Goal: Information Seeking & Learning: Learn about a topic

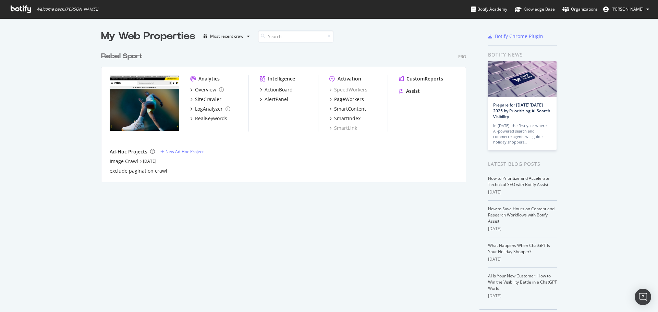
scroll to position [307, 648]
click at [200, 118] on div "RealKeywords" at bounding box center [211, 118] width 32 height 7
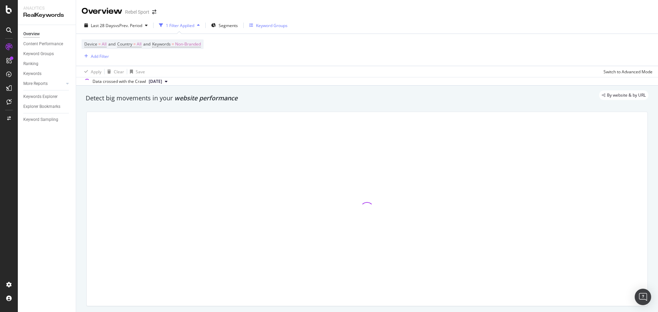
click at [275, 26] on div "Keyword Groups" at bounding box center [272, 26] width 32 height 6
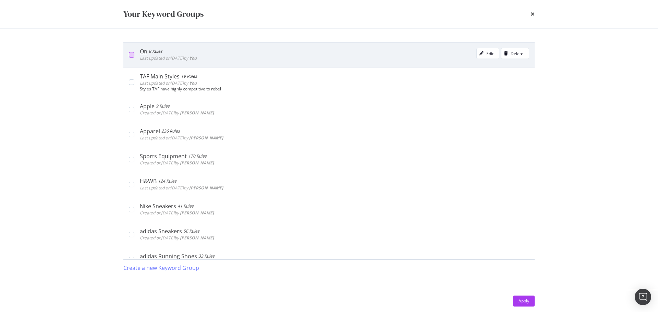
click at [134, 55] on div "modal" at bounding box center [131, 54] width 5 height 5
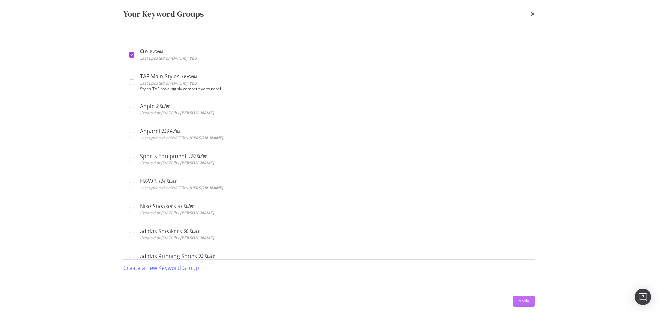
click at [529, 300] on div "Apply" at bounding box center [524, 301] width 11 height 6
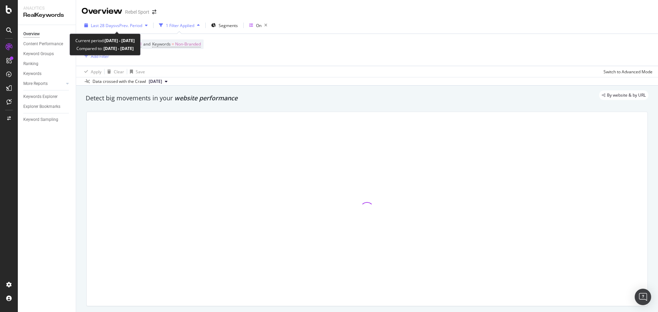
click at [111, 24] on span "Last 28 Days" at bounding box center [103, 26] width 24 height 6
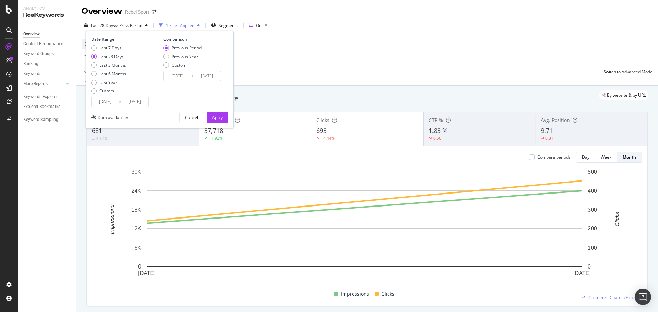
click at [646, 119] on div "Unique Keywords 681 4.12% Impressions 37,718 11.92% Clicks 693 14.44% CTR % 1.8…" at bounding box center [367, 209] width 570 height 206
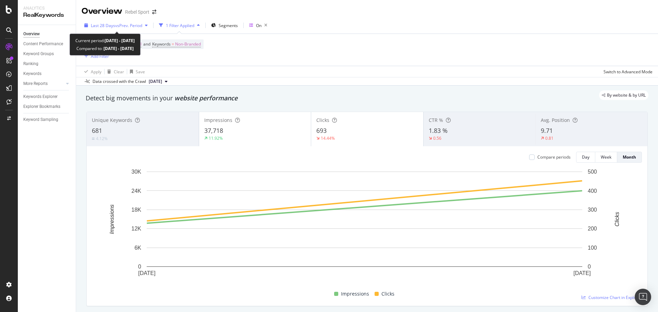
click at [134, 24] on span "vs Prev. Period" at bounding box center [128, 26] width 27 height 6
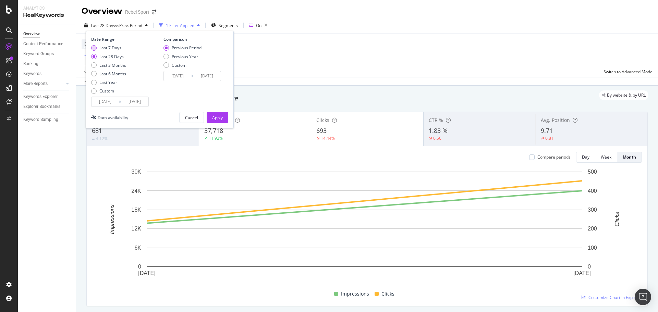
click at [112, 47] on div "Last 7 Days" at bounding box center [110, 48] width 22 height 6
type input "[DATE]"
click at [212, 118] on div "Apply" at bounding box center [217, 118] width 11 height 6
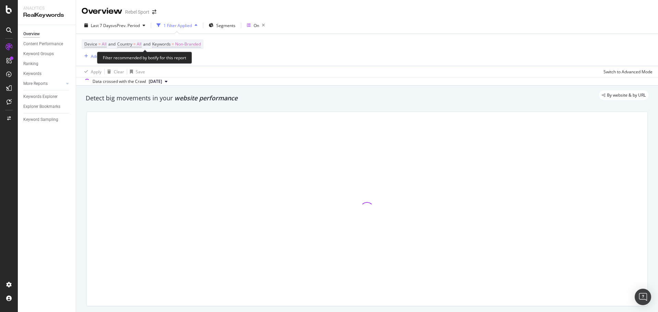
click at [198, 46] on span "Non-Branded" at bounding box center [188, 44] width 26 height 10
click at [194, 60] on icon "button" at bounding box center [194, 60] width 3 height 4
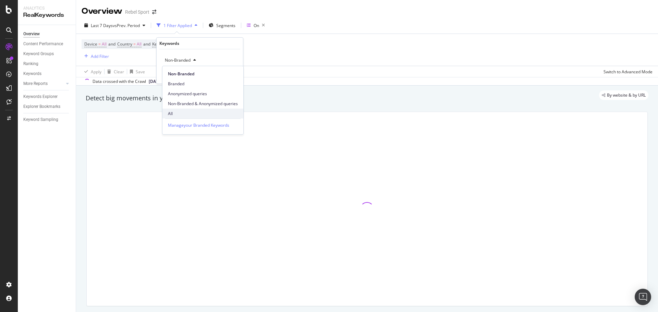
click at [174, 116] on span "All" at bounding box center [203, 114] width 70 height 6
click at [233, 76] on div "Apply" at bounding box center [232, 75] width 11 height 6
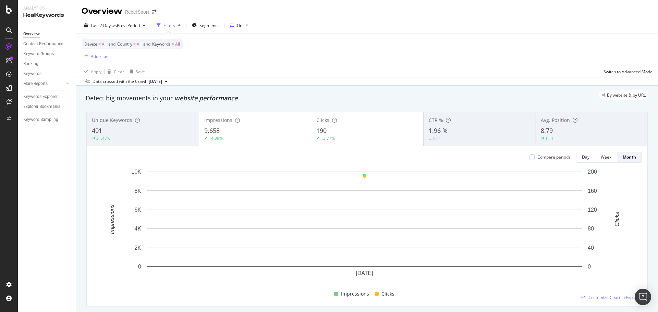
click at [488, 291] on div "Impressions Clicks" at bounding box center [365, 293] width 550 height 13
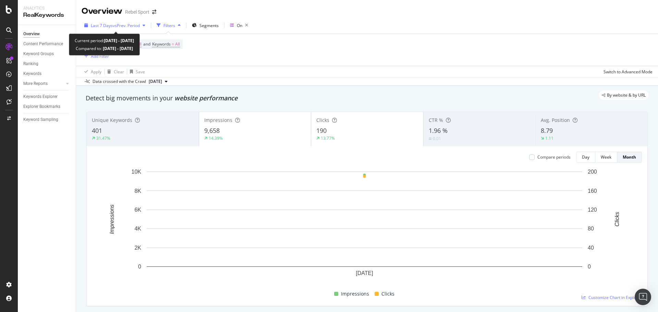
click at [117, 27] on span "vs Prev. Period" at bounding box center [126, 26] width 27 height 6
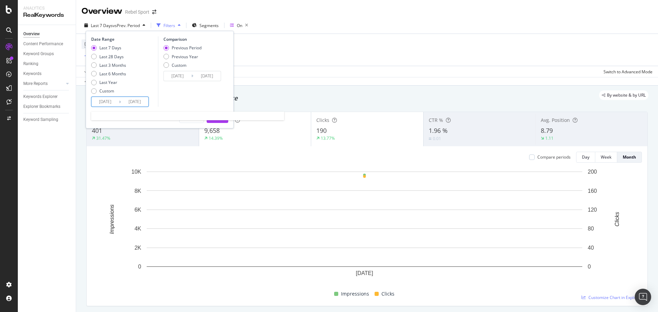
click at [122, 102] on input "[DATE]" at bounding box center [134, 102] width 27 height 10
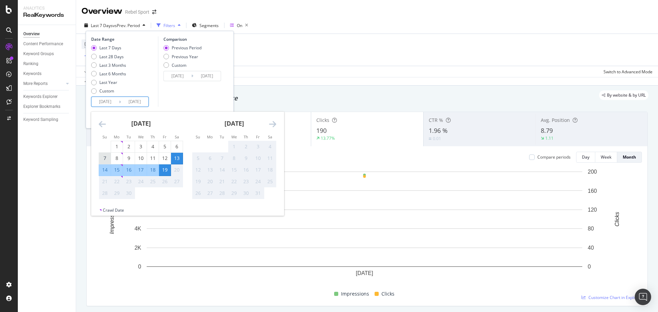
click at [104, 158] on div "7" at bounding box center [105, 158] width 12 height 7
type input "[DATE]"
click at [104, 158] on div "7" at bounding box center [105, 158] width 12 height 7
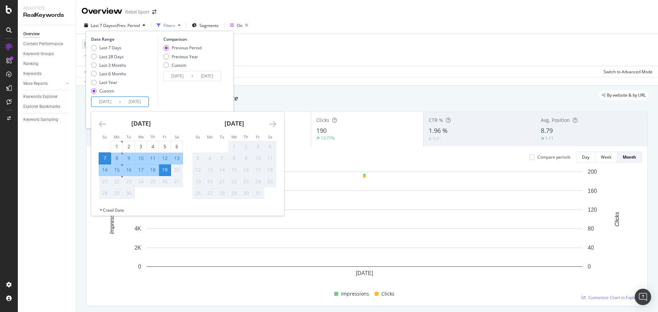
type input "[DATE]"
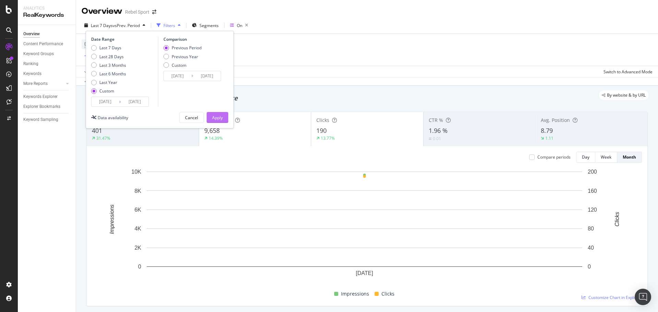
click at [216, 115] on div "Apply" at bounding box center [217, 118] width 11 height 6
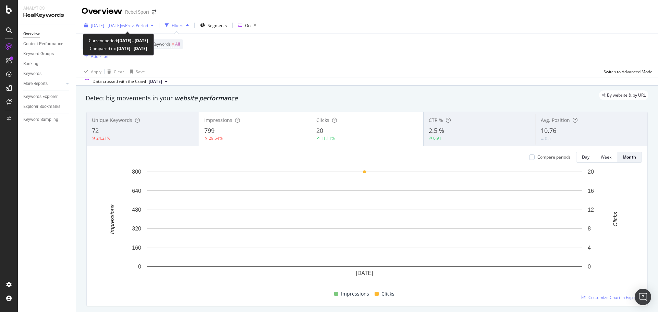
click at [109, 27] on span "[DATE] - [DATE]" at bounding box center [106, 26] width 30 height 6
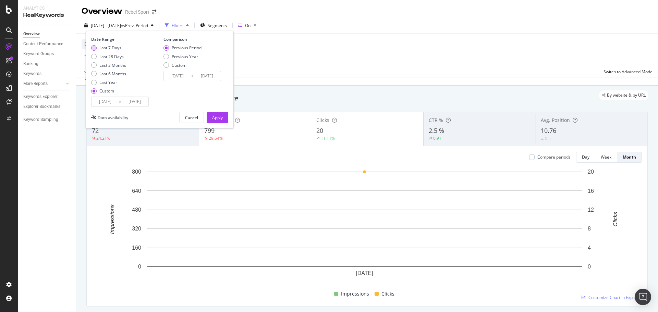
click at [109, 47] on div "Last 7 Days" at bounding box center [110, 48] width 22 height 6
type input "[DATE]"
click at [211, 118] on button "Apply" at bounding box center [218, 117] width 22 height 11
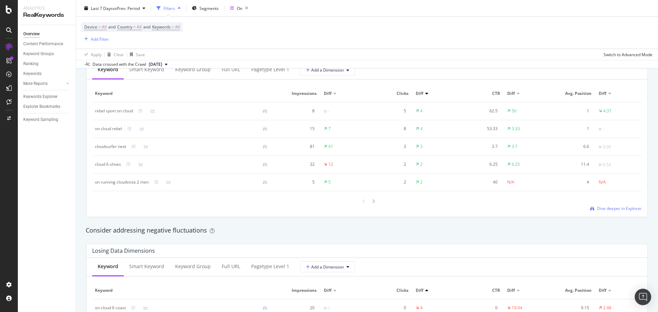
scroll to position [652, 0]
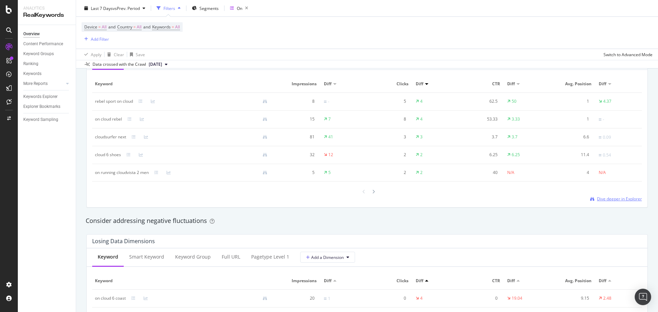
click at [607, 200] on span "Dive deeper in Explorer" at bounding box center [619, 199] width 45 height 6
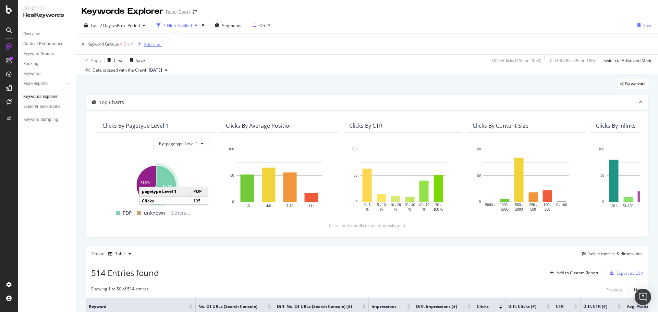
click at [158, 45] on div "Add Filter" at bounding box center [153, 44] width 18 height 6
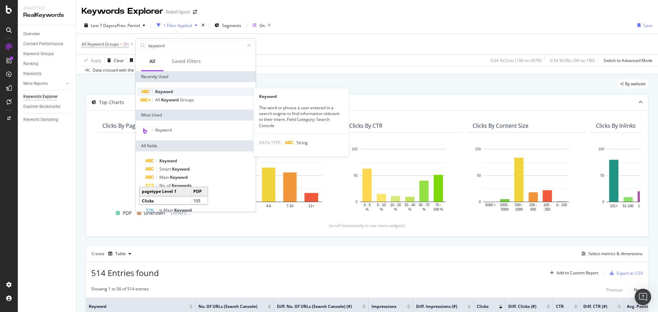
type input "keyword"
click at [174, 91] on div "Keyword" at bounding box center [195, 92] width 117 height 8
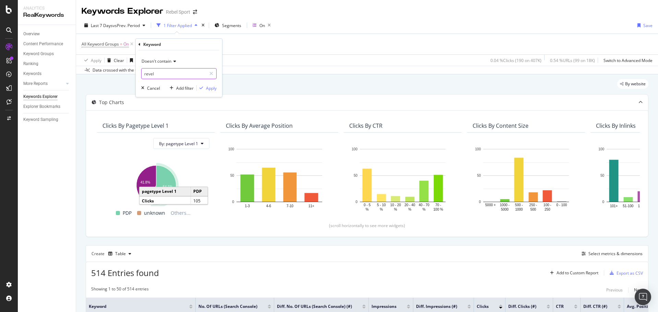
click at [170, 75] on input "revel" at bounding box center [174, 73] width 65 height 11
type input "rebel"
click at [207, 88] on div "Apply" at bounding box center [211, 88] width 11 height 6
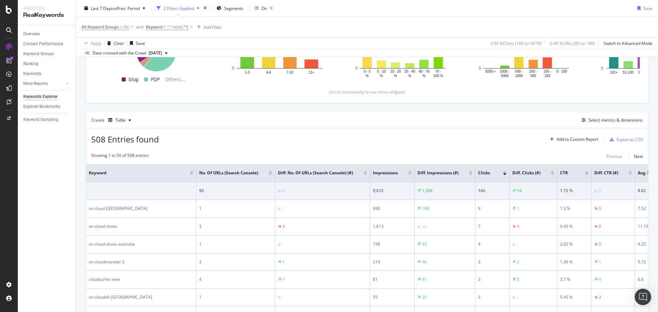
scroll to position [131, 0]
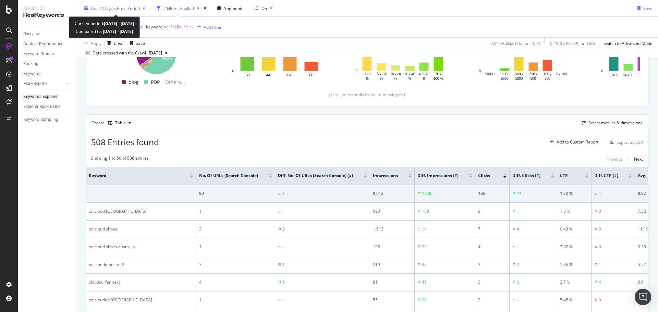
click at [140, 6] on span "vs Prev. Period" at bounding box center [126, 8] width 27 height 6
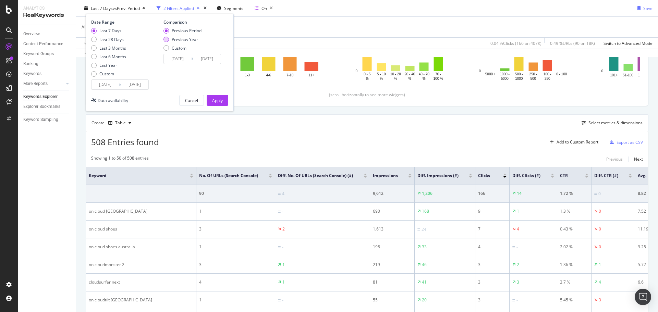
click at [167, 40] on div "Previous Year" at bounding box center [166, 39] width 5 height 5
type input "[DATE]"
click at [219, 99] on div "Apply" at bounding box center [217, 100] width 11 height 6
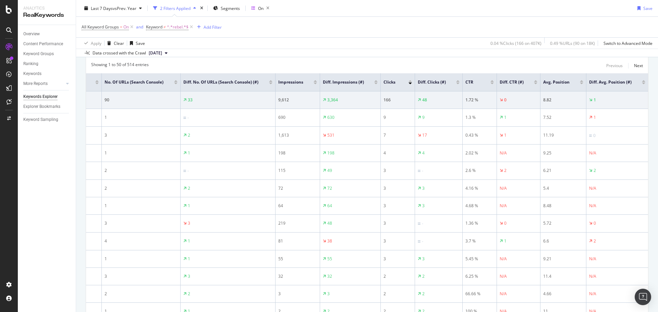
scroll to position [177, 0]
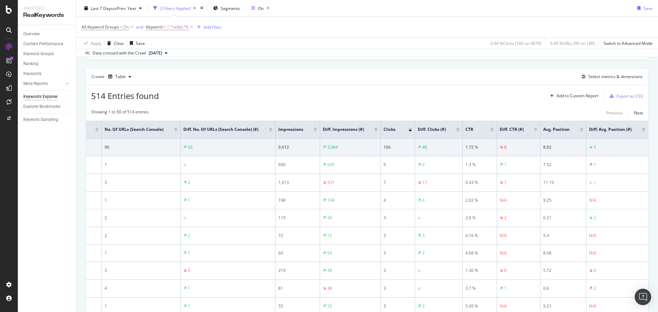
click at [642, 129] on div at bounding box center [643, 129] width 3 height 2
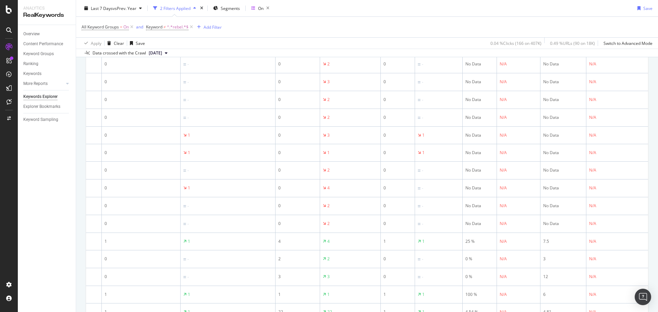
scroll to position [107, 0]
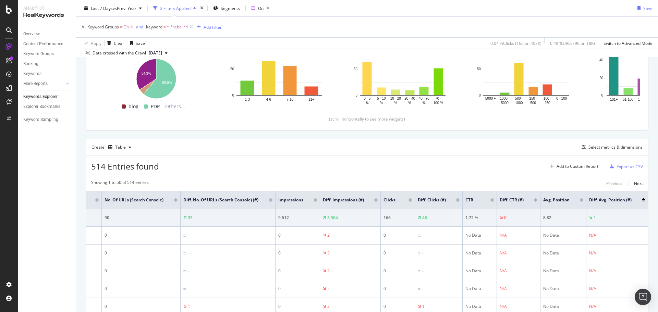
click at [642, 200] on div at bounding box center [643, 199] width 3 height 2
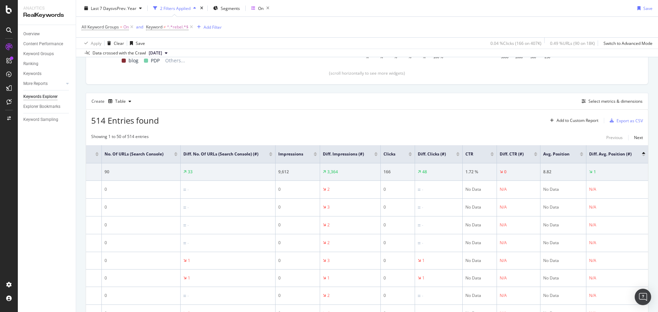
scroll to position [141, 0]
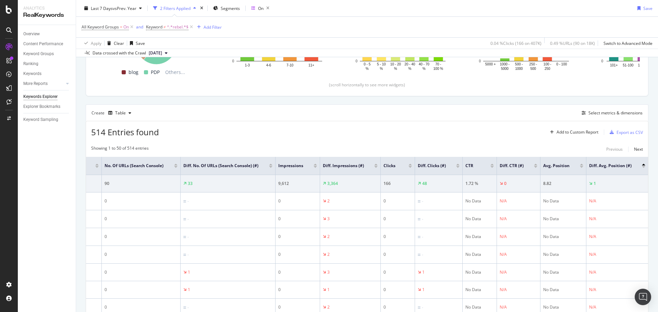
click at [642, 168] on div at bounding box center [643, 167] width 3 height 2
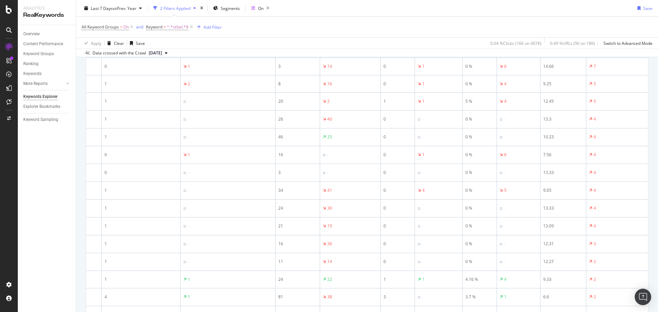
scroll to position [239, 0]
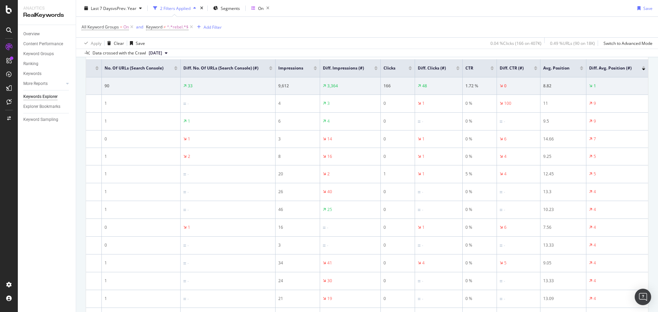
click at [642, 70] on div at bounding box center [643, 70] width 3 height 2
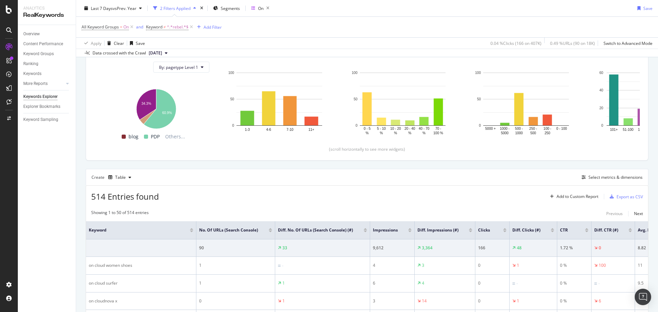
scroll to position [239, 0]
